Goal: Task Accomplishment & Management: Use online tool/utility

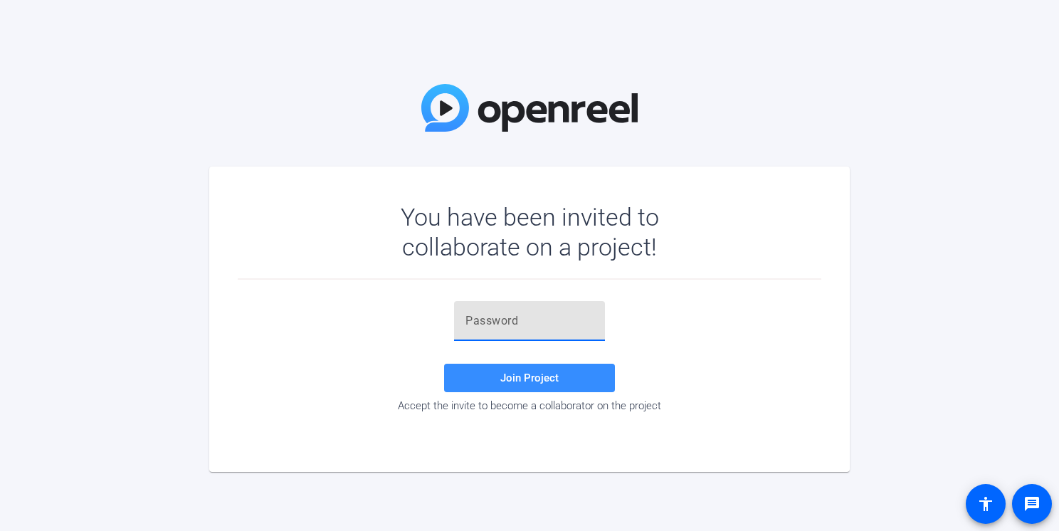
click at [555, 327] on input "text" at bounding box center [529, 320] width 128 height 17
click at [490, 315] on input "text" at bounding box center [529, 320] width 128 height 17
paste input "u0icke"
type input "u0icke"
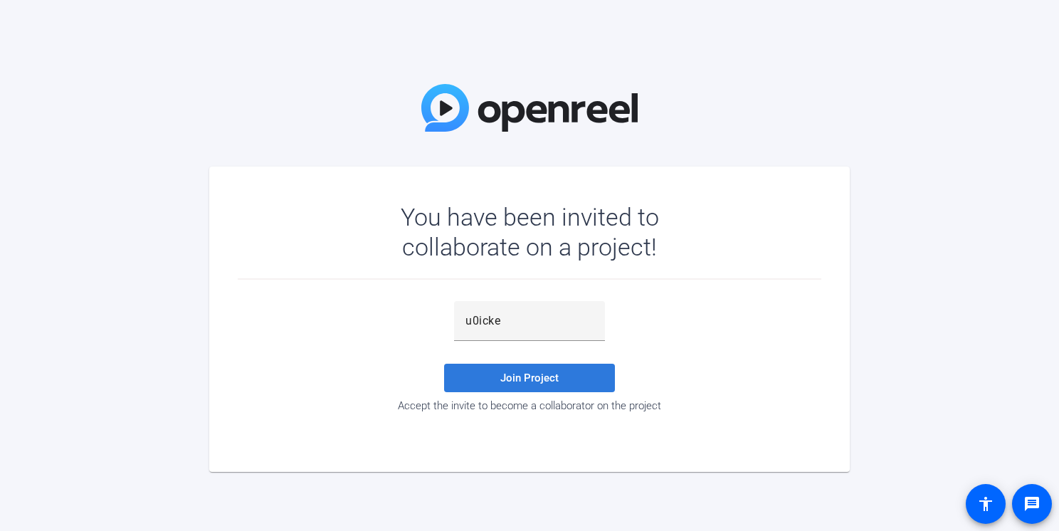
click at [514, 376] on span "Join Project" at bounding box center [529, 378] width 58 height 13
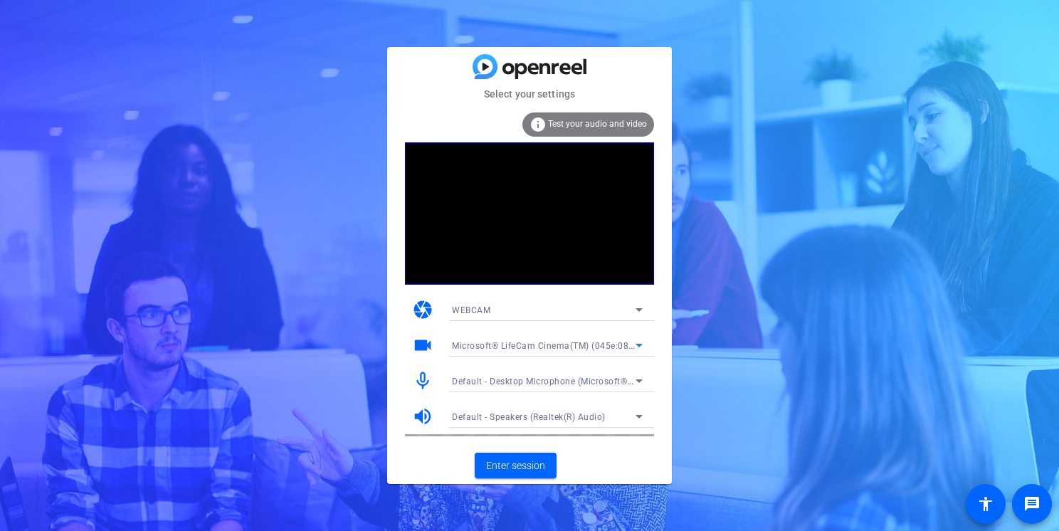
click at [606, 342] on span "Microsoft® LifeCam Cinema(TM) (045e:0812)" at bounding box center [547, 344] width 191 height 11
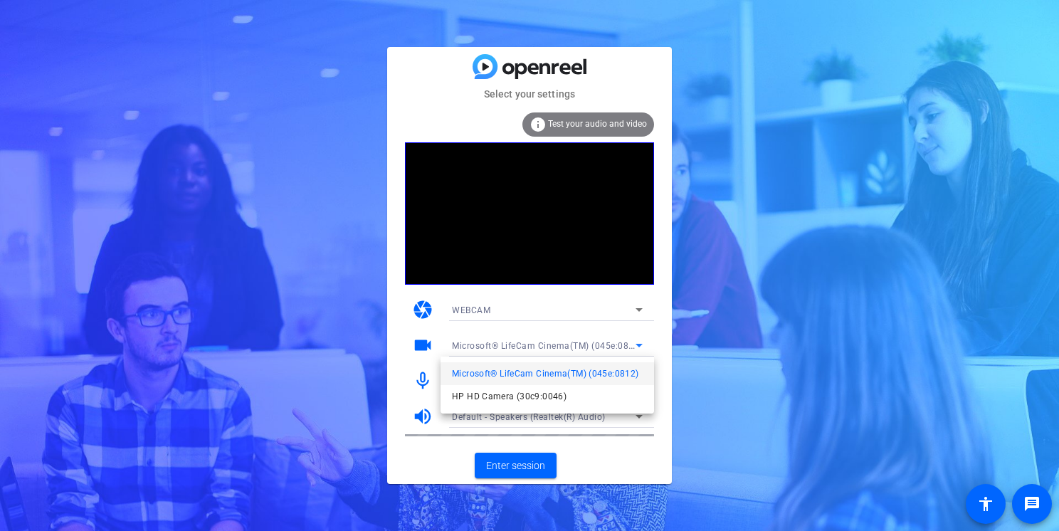
click at [532, 465] on div at bounding box center [529, 265] width 1059 height 531
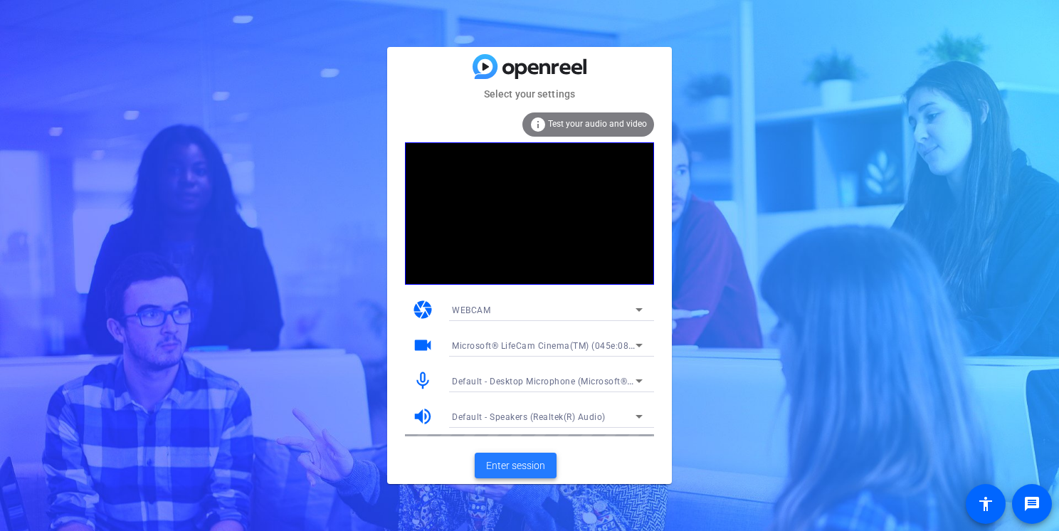
click at [502, 468] on span "Enter session" at bounding box center [515, 465] width 59 height 15
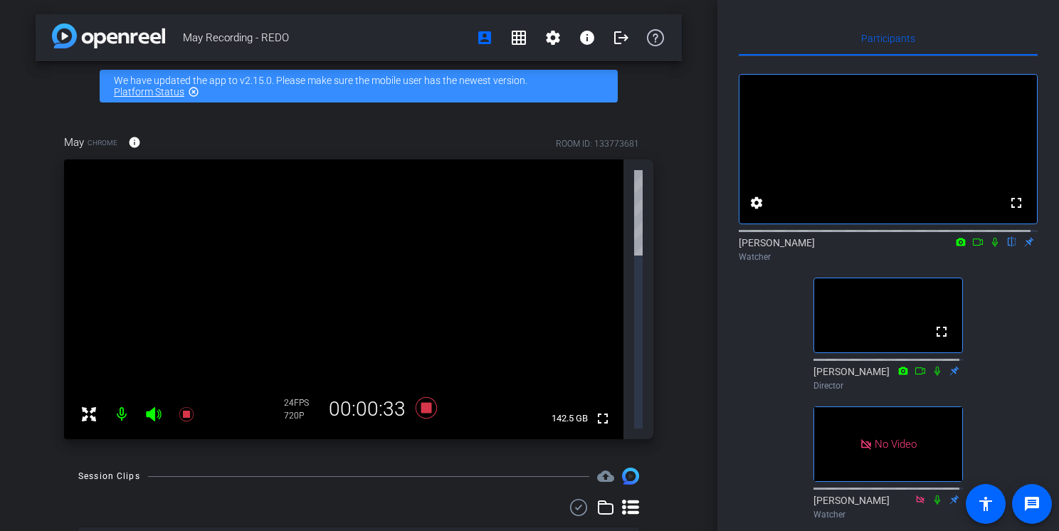
click at [991, 247] on icon at bounding box center [994, 242] width 11 height 10
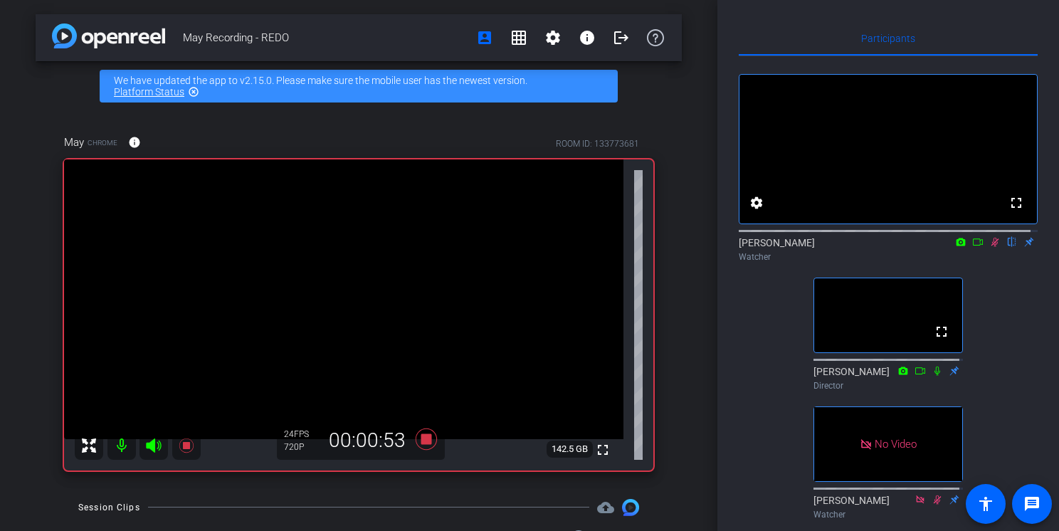
click at [972, 247] on icon at bounding box center [977, 242] width 11 height 10
click at [1006, 247] on icon at bounding box center [1011, 242] width 11 height 10
click at [299, 483] on div "May Chrome info ROOM ID: 133773681 fullscreen 142.5 GB 24 FPS 720P 00:01:17" at bounding box center [359, 298] width 646 height 374
click at [1006, 247] on icon at bounding box center [1011, 242] width 11 height 10
click at [486, 499] on div "Session Clips cloud_upload" at bounding box center [358, 507] width 561 height 17
